Goal: Transaction & Acquisition: Obtain resource

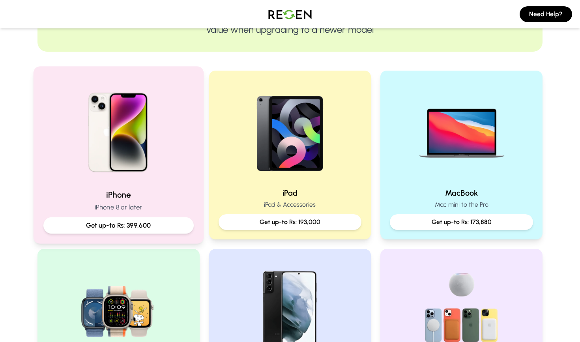
scroll to position [167, 0]
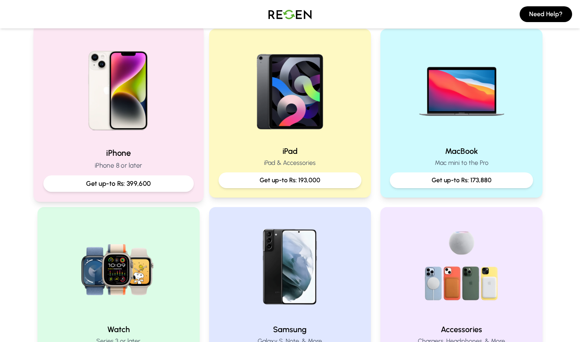
click at [172, 155] on h2 "iPhone" at bounding box center [118, 152] width 150 height 11
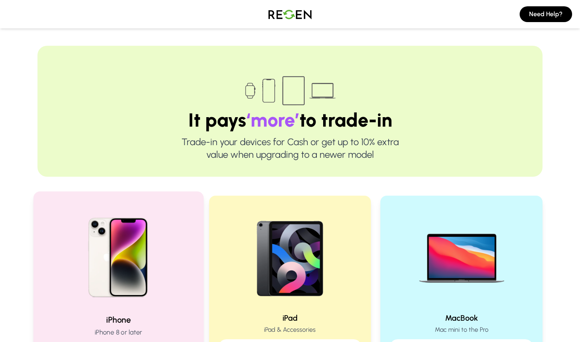
click at [127, 304] on img at bounding box center [119, 255] width 106 height 106
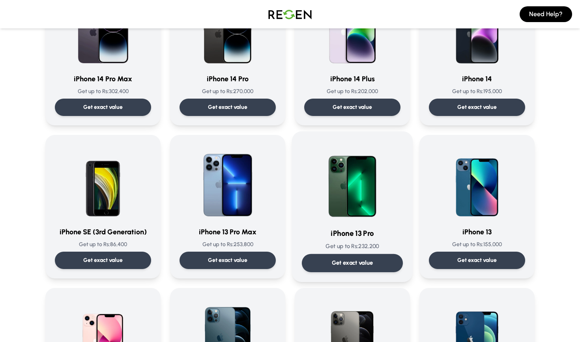
scroll to position [264, 0]
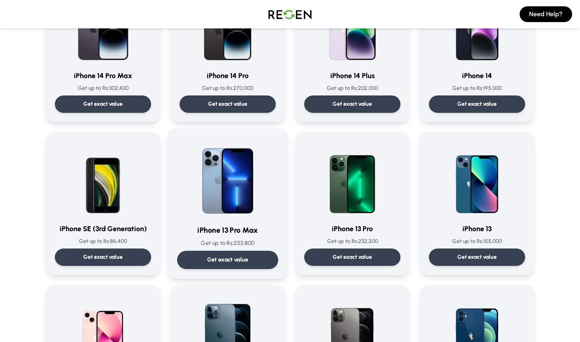
click at [251, 257] on div "Get exact value" at bounding box center [227, 260] width 101 height 18
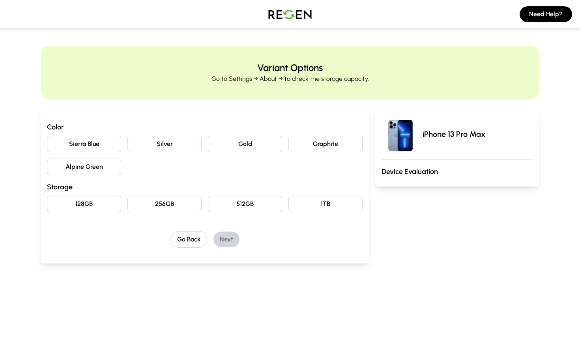
click at [253, 146] on button "Gold" at bounding box center [245, 144] width 74 height 17
click at [100, 208] on button "128GB" at bounding box center [84, 204] width 74 height 17
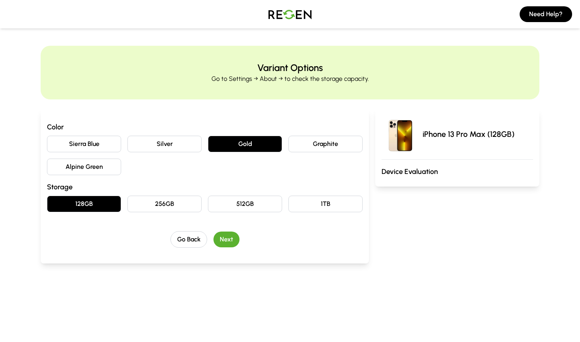
click at [228, 245] on button "Next" at bounding box center [227, 240] width 26 height 16
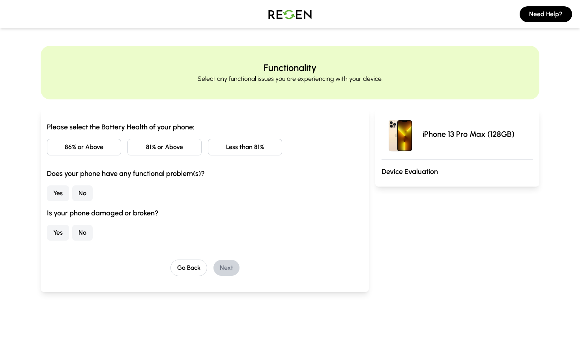
click at [237, 148] on button "Less than 81%" at bounding box center [245, 147] width 74 height 17
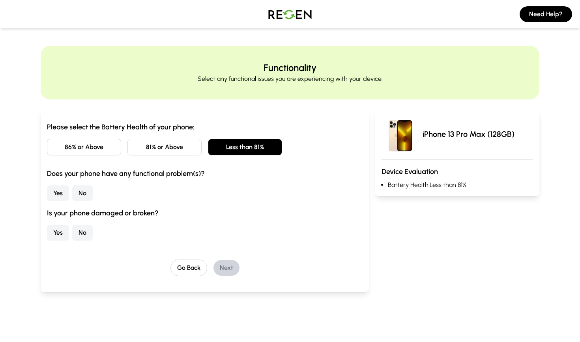
click at [82, 198] on button "No" at bounding box center [82, 193] width 21 height 16
click at [84, 230] on button "No" at bounding box center [82, 233] width 21 height 16
click at [224, 262] on button "Next" at bounding box center [227, 268] width 26 height 16
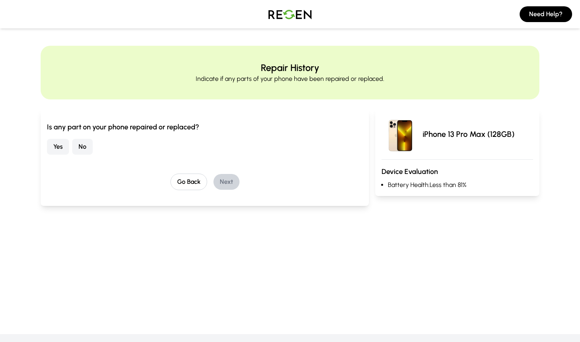
click at [84, 148] on button "No" at bounding box center [82, 147] width 21 height 16
click at [235, 184] on button "Next" at bounding box center [227, 182] width 26 height 16
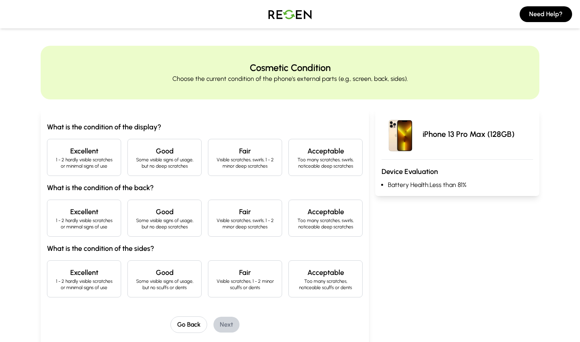
click at [113, 157] on p "1 - 2 hardly visible scratches or minimal signs of use" at bounding box center [84, 163] width 61 height 13
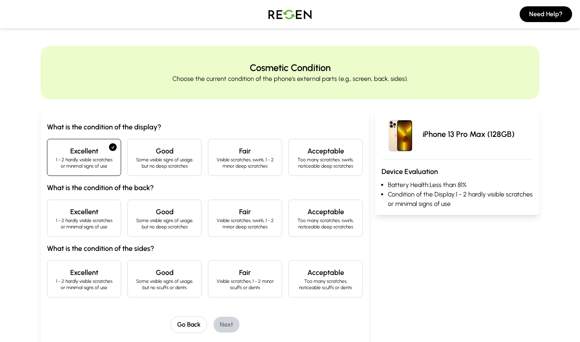
click at [109, 204] on div "Excellent 1 - 2 hardly visible scratches or minimal signs of use" at bounding box center [84, 218] width 74 height 37
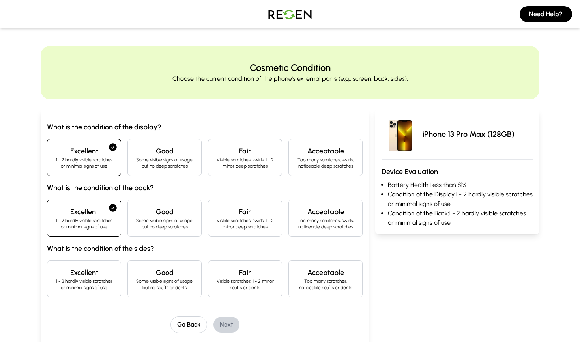
click at [95, 265] on div "Excellent 1 - 2 hardly visible scratches or minimal signs of use" at bounding box center [84, 278] width 74 height 37
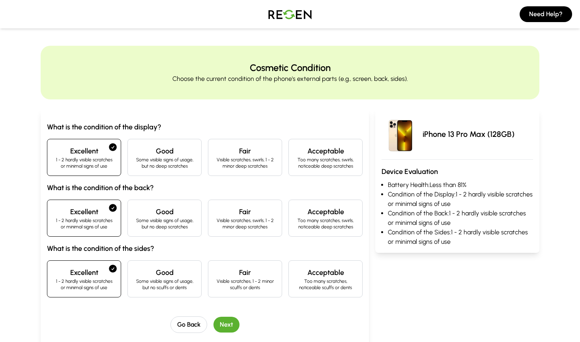
click at [221, 321] on button "Next" at bounding box center [227, 325] width 26 height 16
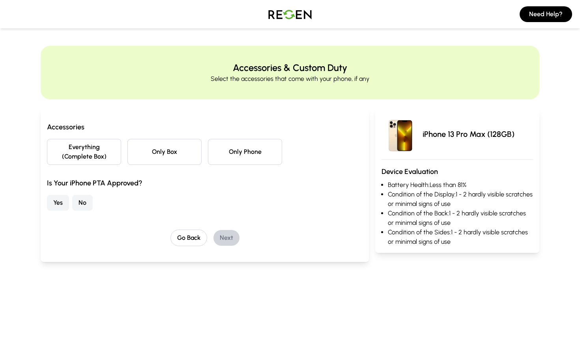
click at [112, 155] on button "Everything (Complete Box)" at bounding box center [84, 152] width 74 height 26
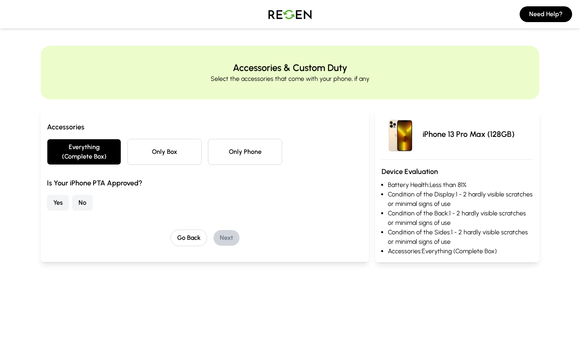
click at [64, 200] on button "Yes" at bounding box center [58, 203] width 22 height 16
click at [239, 237] on button "Next" at bounding box center [227, 238] width 26 height 16
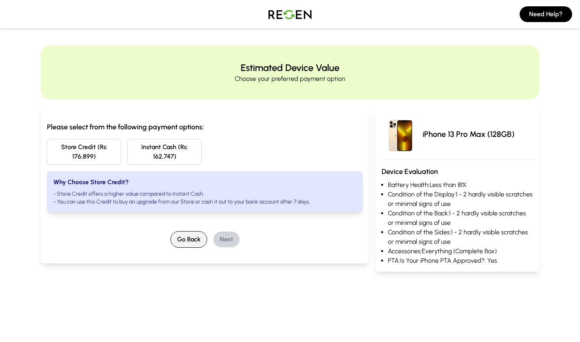
click at [193, 238] on button "Go Back" at bounding box center [188, 239] width 37 height 17
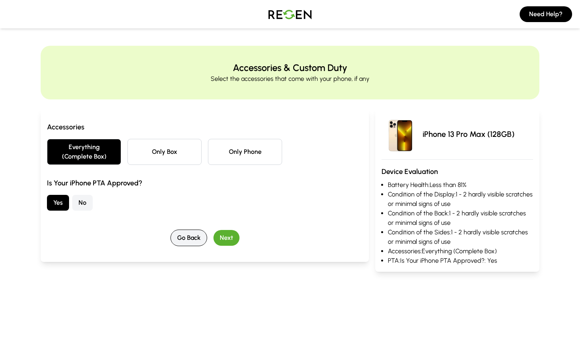
click at [193, 238] on button "Go Back" at bounding box center [188, 238] width 37 height 17
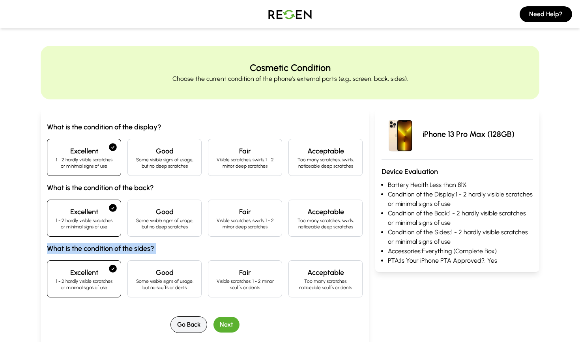
click at [193, 238] on div "What is the condition of the display? Excellent 1 - 2 hardly visible scratches …" at bounding box center [205, 210] width 316 height 176
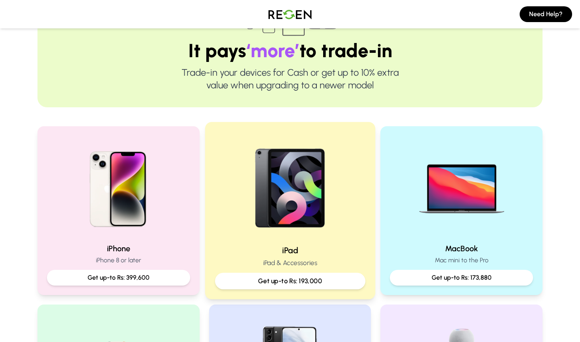
scroll to position [103, 0]
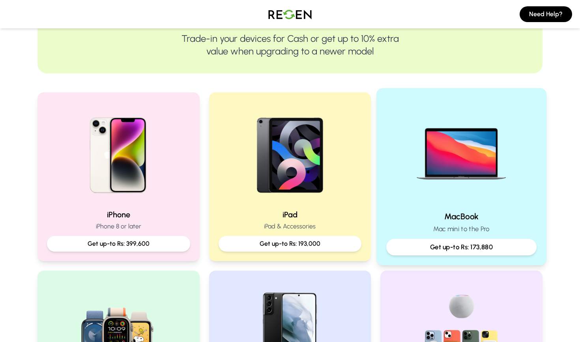
click at [441, 220] on h2 "MacBook" at bounding box center [461, 216] width 150 height 11
